Goal: Task Accomplishment & Management: Use online tool/utility

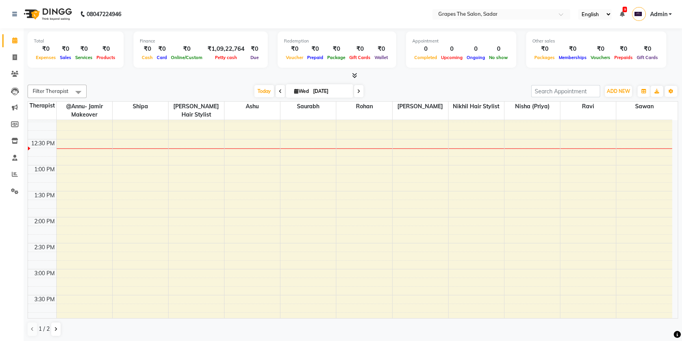
click at [279, 92] on icon at bounding box center [280, 91] width 3 height 5
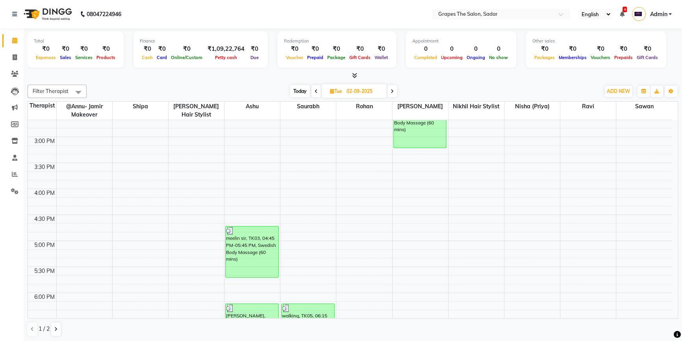
scroll to position [276, 0]
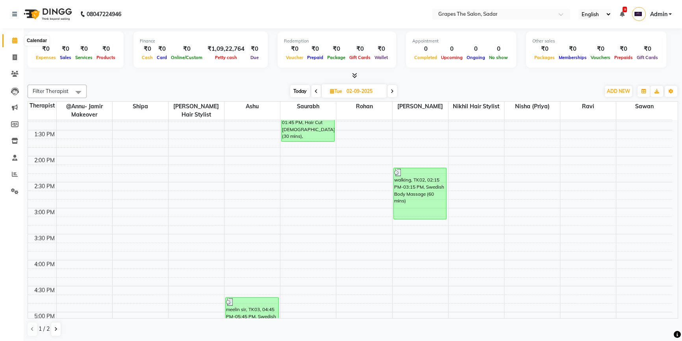
click at [12, 38] on icon at bounding box center [14, 40] width 5 height 6
click at [306, 91] on span "Today" at bounding box center [300, 91] width 20 height 12
type input "[DATE]"
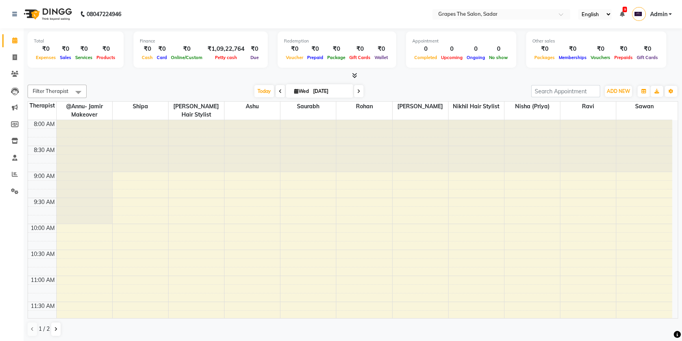
scroll to position [207, 0]
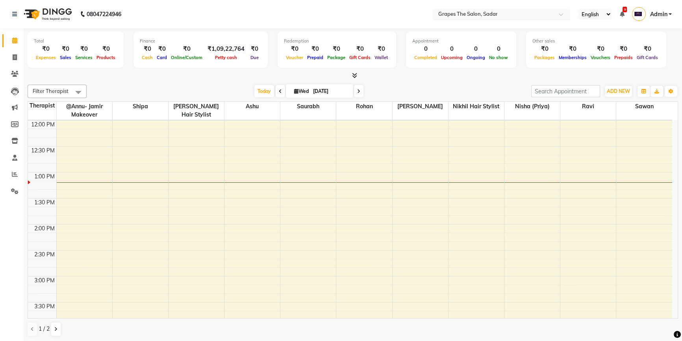
click at [562, 16] on span at bounding box center [564, 17] width 10 height 8
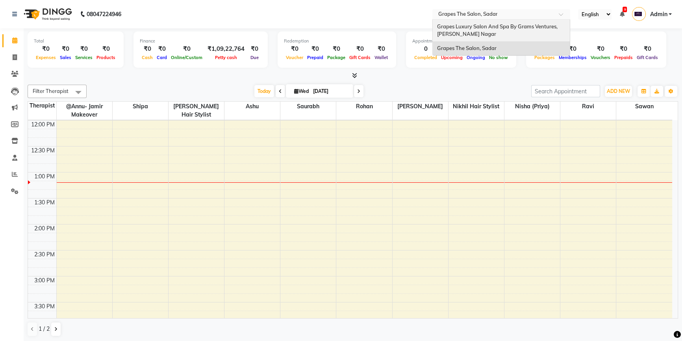
click at [543, 35] on div "Grapes Luxury Salon And Spa By Grams Ventures, [PERSON_NAME] Nagar" at bounding box center [501, 31] width 137 height 22
